Goal: Task Accomplishment & Management: Use online tool/utility

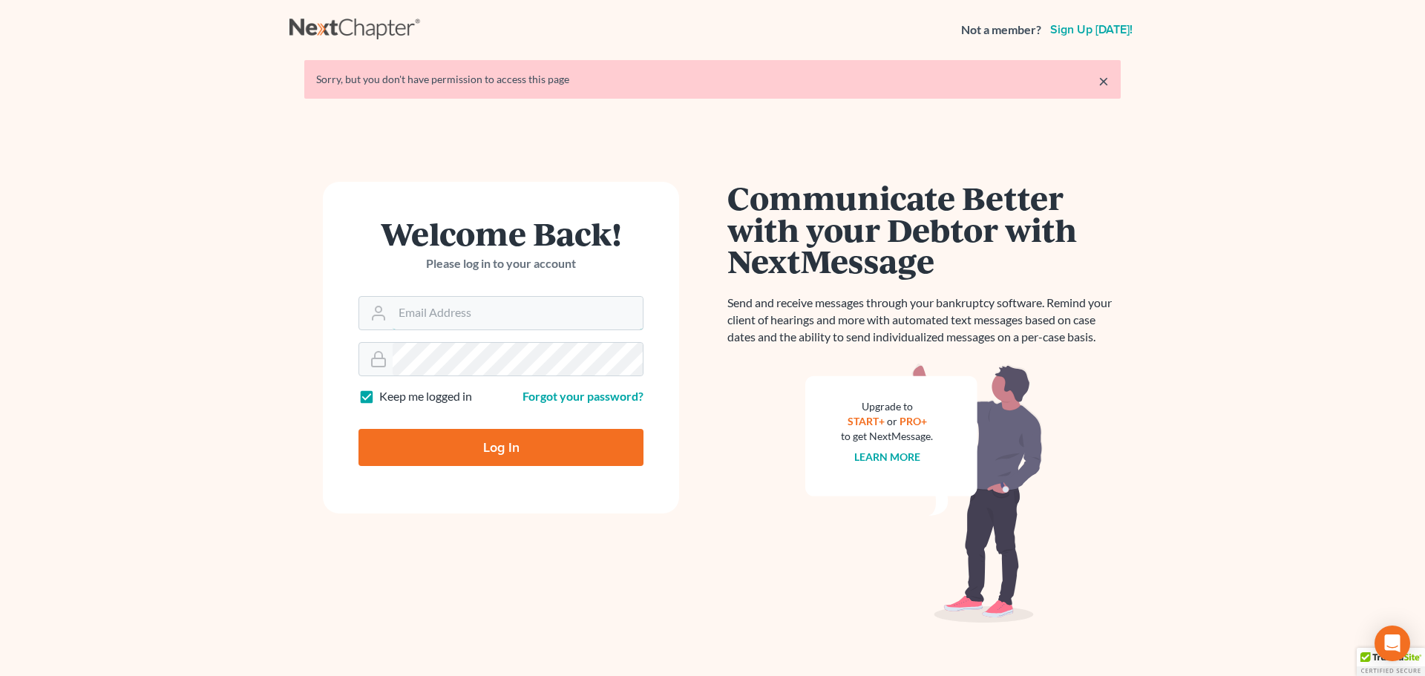
type input "[PERSON_NAME][EMAIL_ADDRESS][DOMAIN_NAME]"
click at [486, 447] on input "Log In" at bounding box center [500, 447] width 285 height 37
type input "Thinking..."
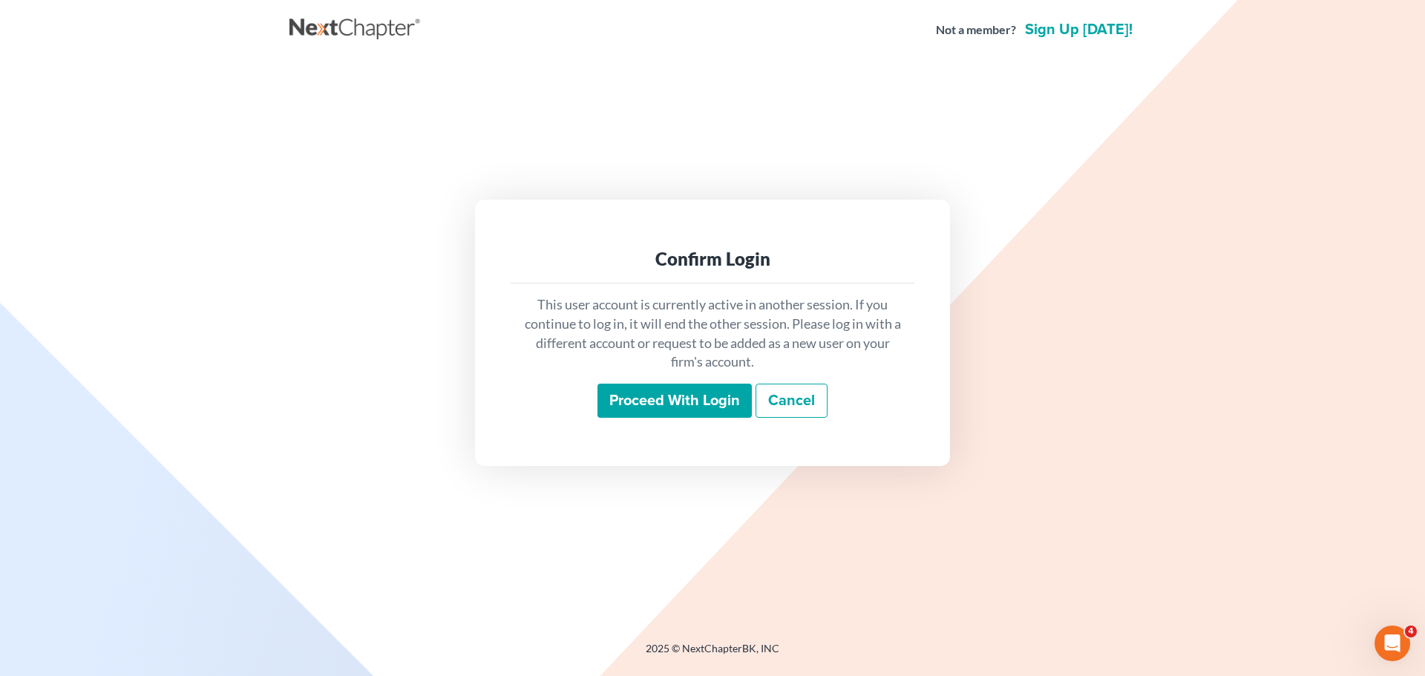
click at [683, 402] on input "Proceed with login" at bounding box center [674, 401] width 154 height 34
